Goal: Information Seeking & Learning: Learn about a topic

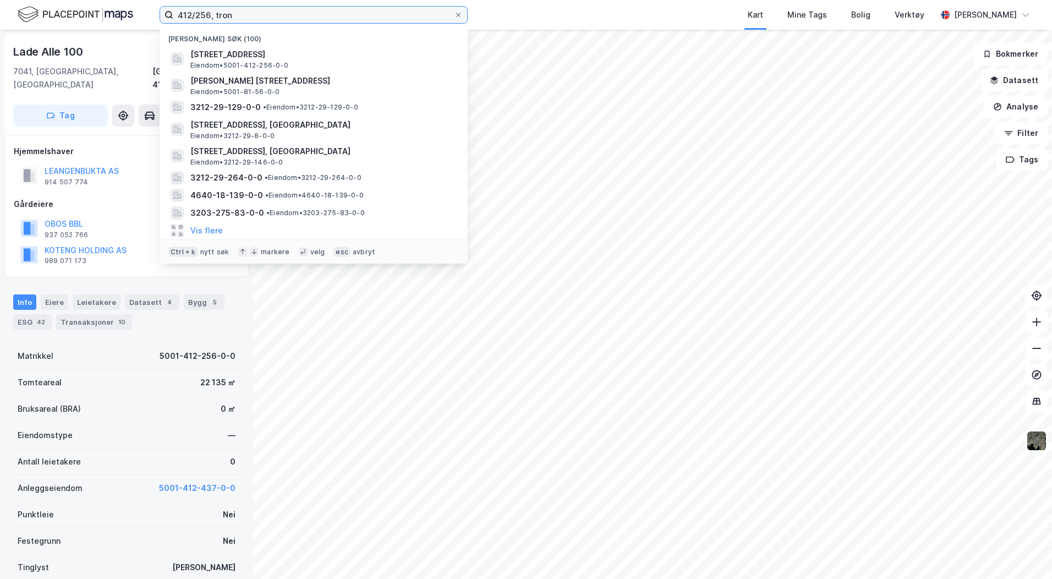
drag, startPoint x: 233, startPoint y: 18, endPoint x: 162, endPoint y: 13, distance: 71.7
click at [162, 13] on label "412/256, tron" at bounding box center [314, 15] width 308 height 18
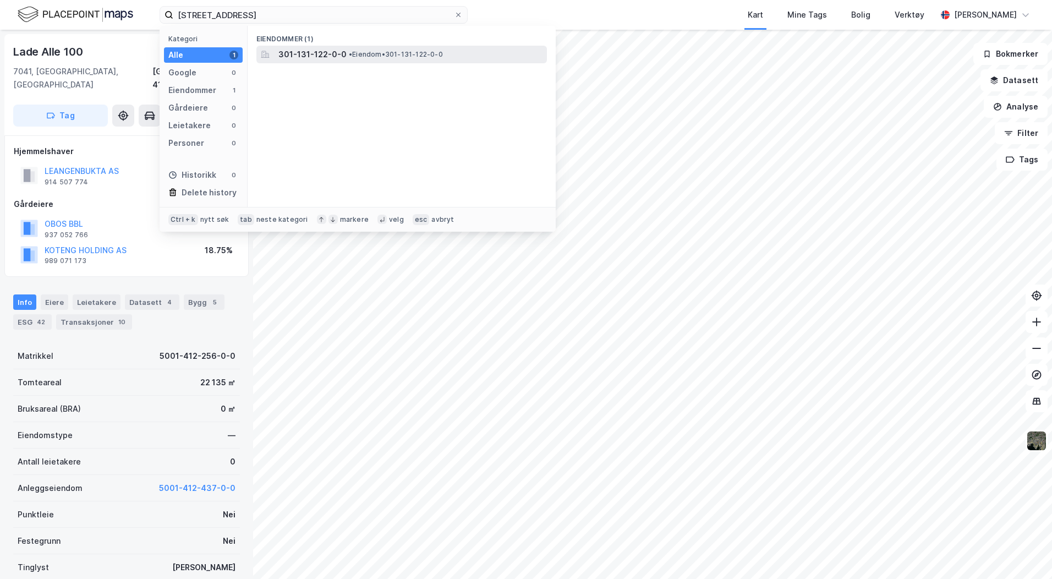
click at [348, 59] on div "301-131-122-0-0 • Eiendom • 301-131-122-0-0" at bounding box center [411, 54] width 266 height 13
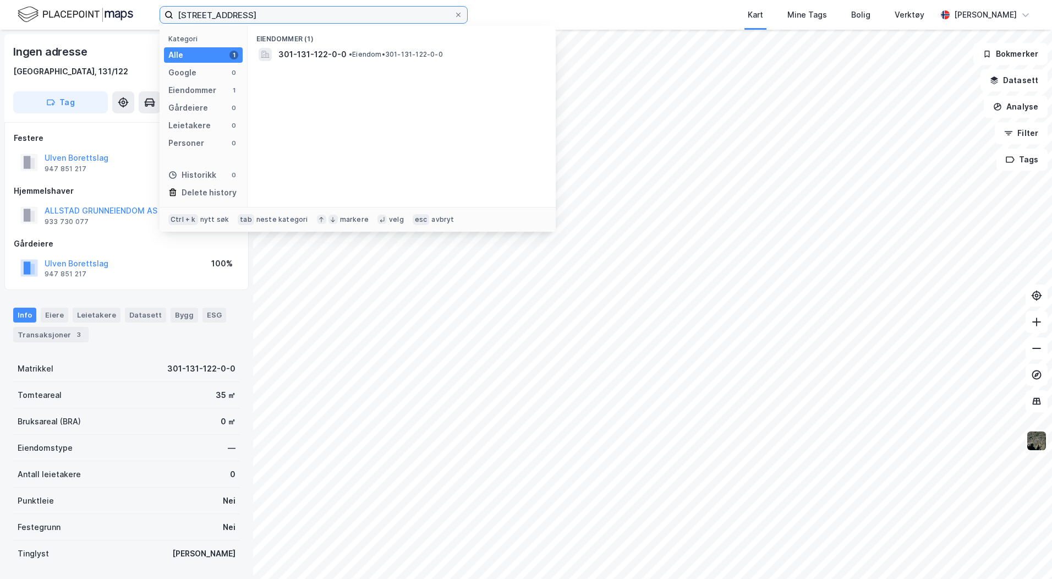
click at [202, 16] on input "[STREET_ADDRESS]" at bounding box center [313, 15] width 281 height 17
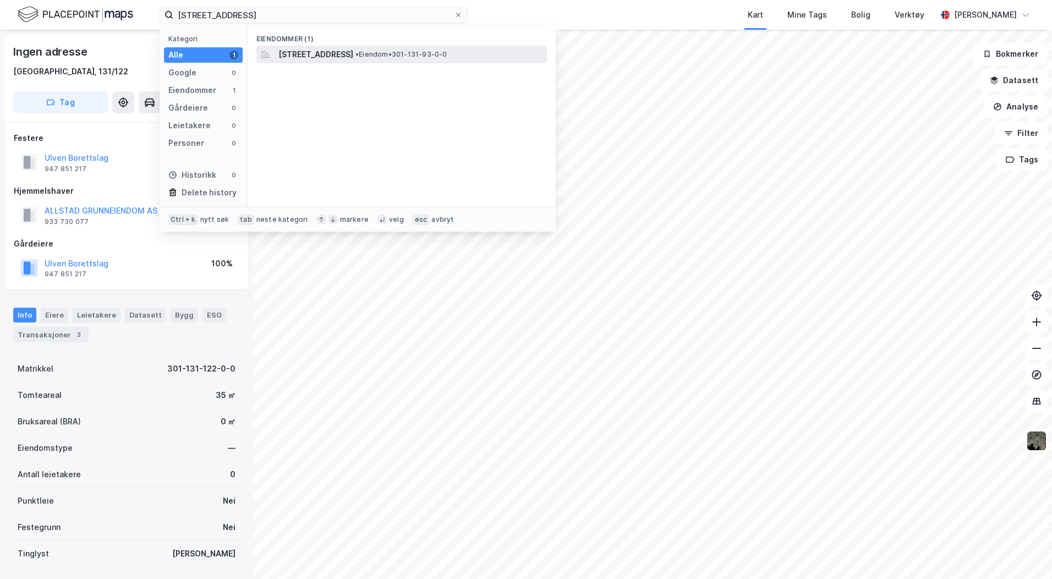
click at [353, 53] on span "[STREET_ADDRESS]" at bounding box center [315, 54] width 75 height 13
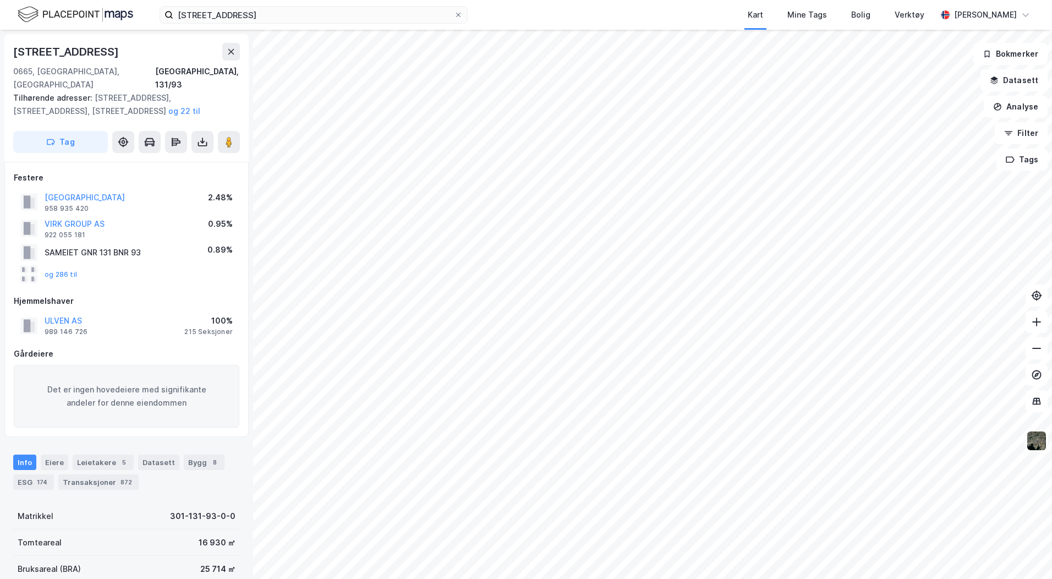
click at [1052, 578] on html "131/93, oslo Kart Mine Tags Bolig Verktøy [PERSON_NAME] [STREET_ADDRESS], 131/9…" at bounding box center [526, 289] width 1052 height 579
click at [863, 578] on html "131/93, oslo Kart Mine Tags Bolig Verktøy [PERSON_NAME] [STREET_ADDRESS], 131/9…" at bounding box center [526, 289] width 1052 height 579
click at [671, 578] on html "131/93, oslo Kart Mine Tags Bolig Verktøy [PERSON_NAME] [STREET_ADDRESS], 131/9…" at bounding box center [526, 289] width 1052 height 579
click at [650, 578] on html "131/93, oslo Kart Mine Tags Bolig Verktøy [PERSON_NAME] [STREET_ADDRESS], 131/9…" at bounding box center [526, 289] width 1052 height 579
drag, startPoint x: 232, startPoint y: 19, endPoint x: 98, endPoint y: 18, distance: 133.7
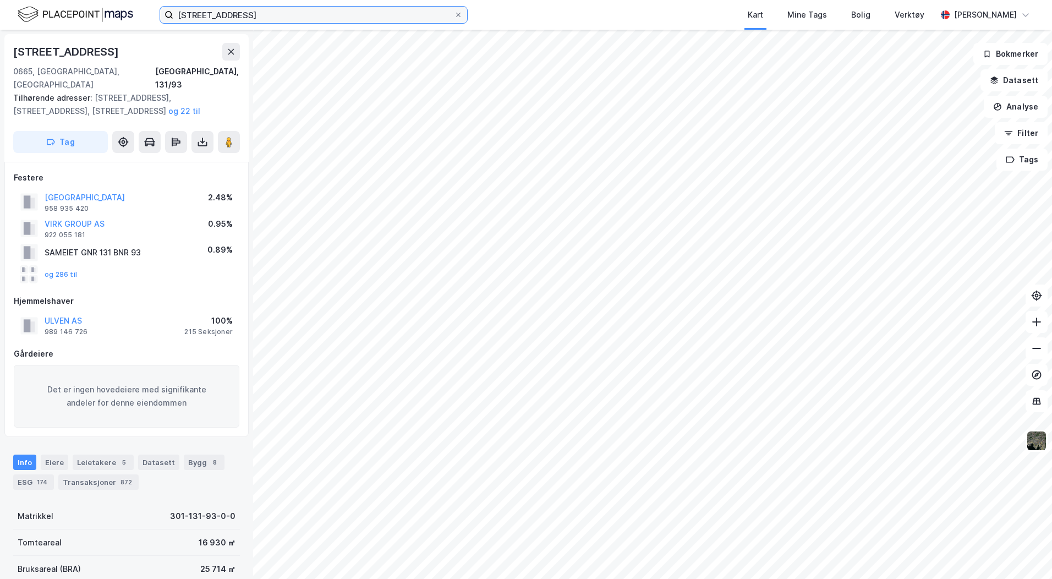
click at [106, 19] on div "131/93, oslo Kart Mine Tags Bolig Verktøy [PERSON_NAME]" at bounding box center [526, 15] width 1052 height 30
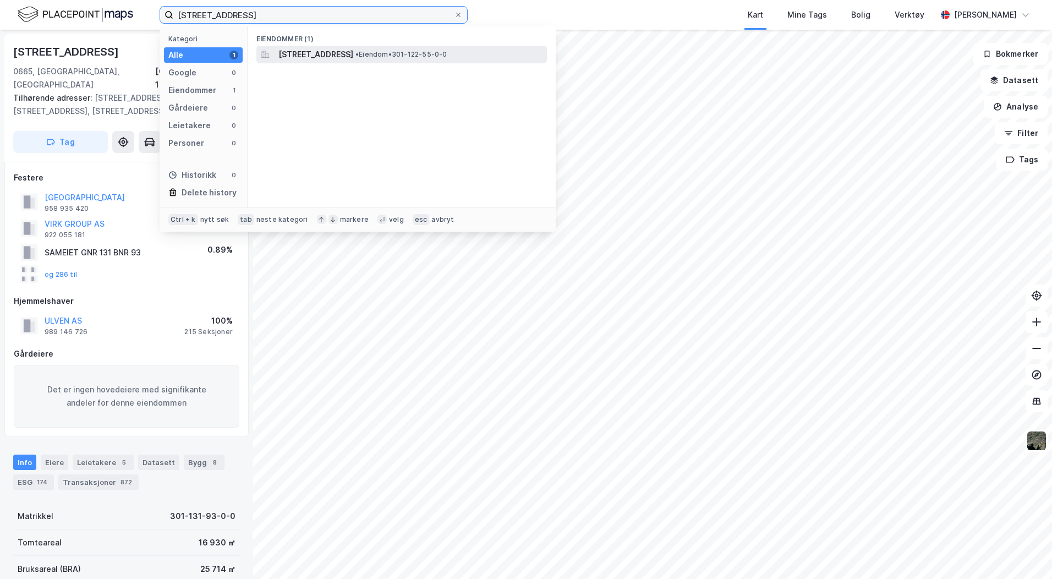
type input "[STREET_ADDRESS]"
click at [311, 57] on span "[STREET_ADDRESS]" at bounding box center [315, 54] width 75 height 13
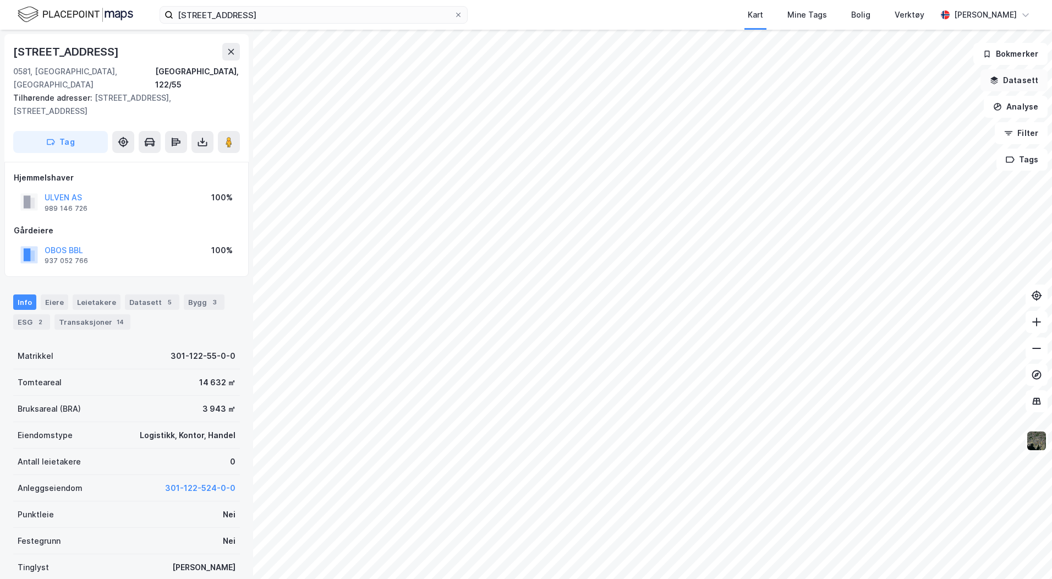
click at [994, 85] on button "Datasett" at bounding box center [1014, 80] width 67 height 22
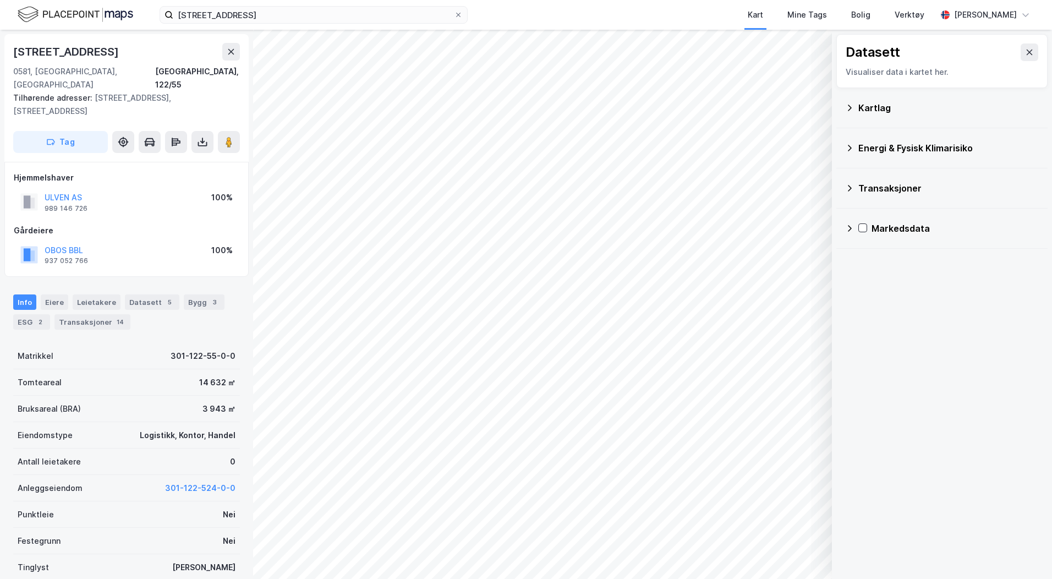
click at [859, 109] on div "Kartlag" at bounding box center [948, 107] width 180 height 13
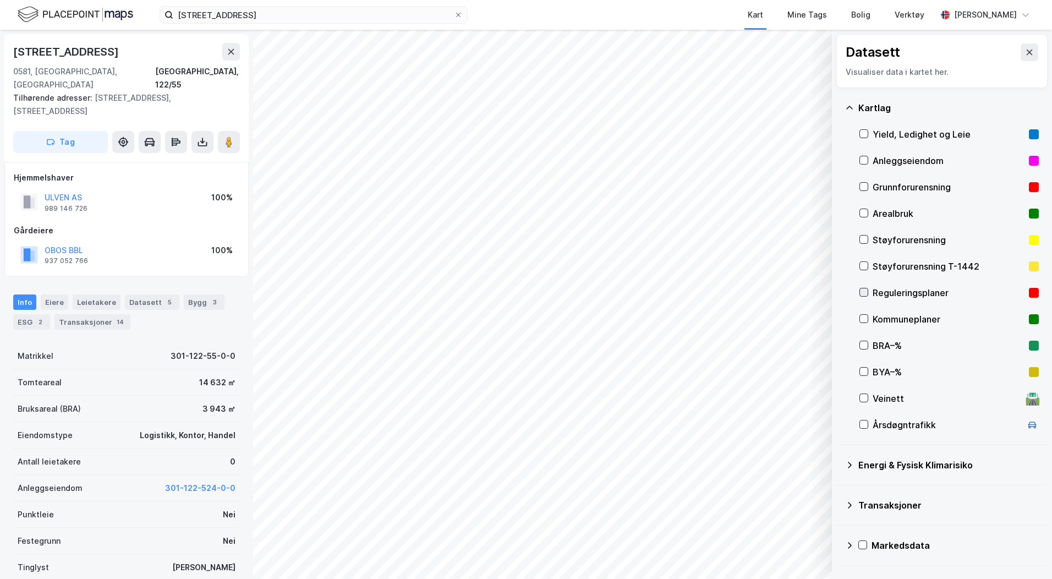
click at [865, 293] on icon at bounding box center [864, 292] width 8 height 8
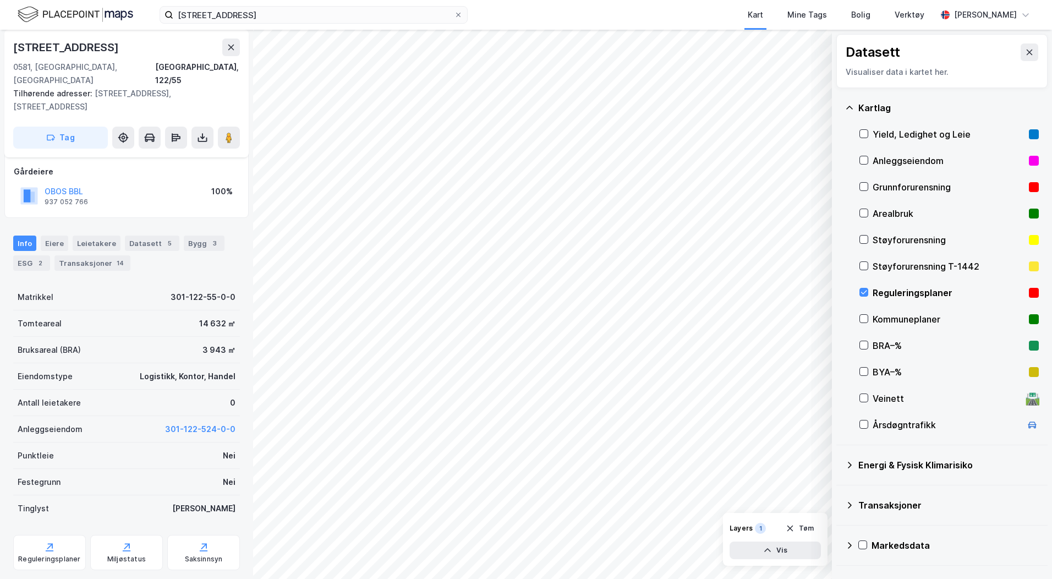
scroll to position [60, 0]
click at [47, 543] on icon at bounding box center [50, 546] width 6 height 6
